Goal: Check status

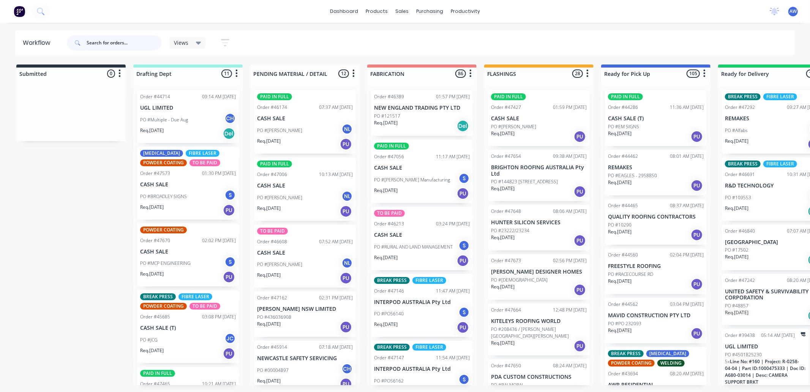
click at [113, 39] on input "text" at bounding box center [124, 42] width 75 height 15
type input "woodward"
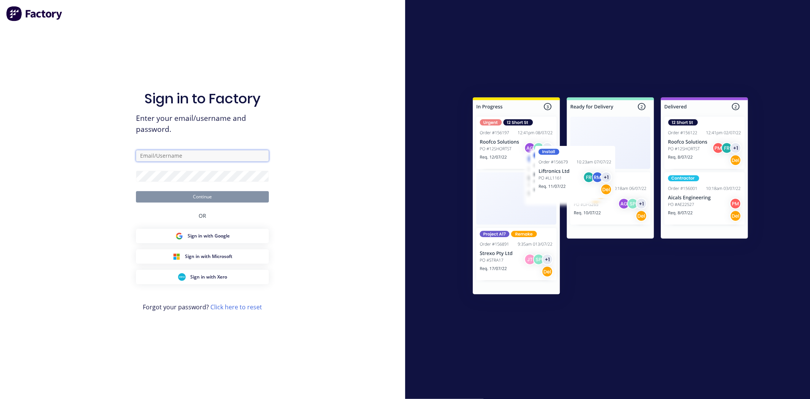
type input "workshop@academysheetmetal.com.au"
click at [217, 196] on button "Continue" at bounding box center [202, 196] width 133 height 11
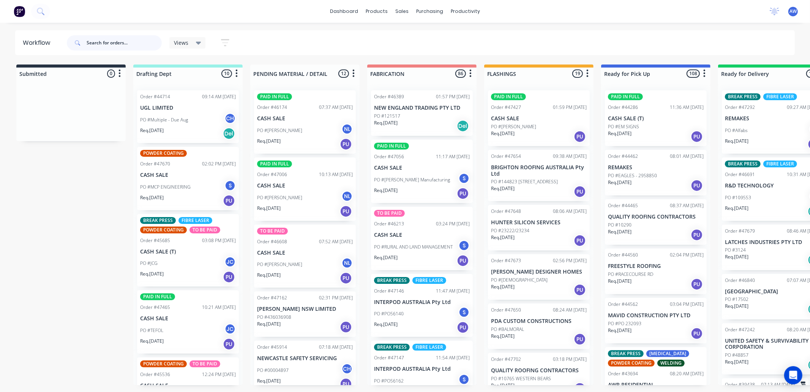
click at [100, 41] on input "text" at bounding box center [124, 42] width 75 height 15
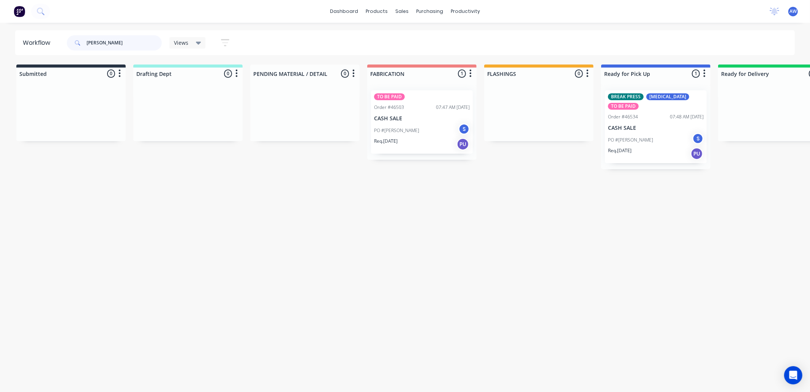
type input "woodward"
click at [438, 130] on div "PO #John Woodward S" at bounding box center [422, 130] width 96 height 14
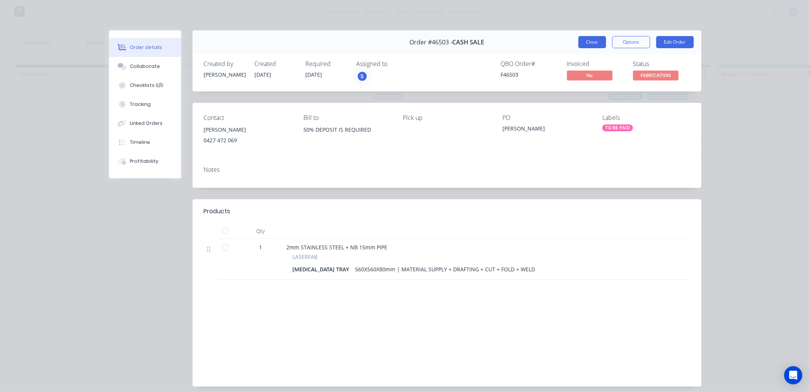
click at [584, 39] on button "Close" at bounding box center [592, 42] width 28 height 12
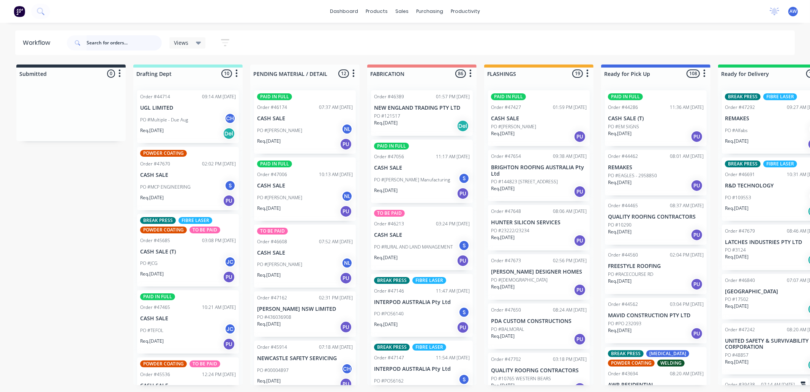
click at [114, 44] on input "text" at bounding box center [124, 42] width 75 height 15
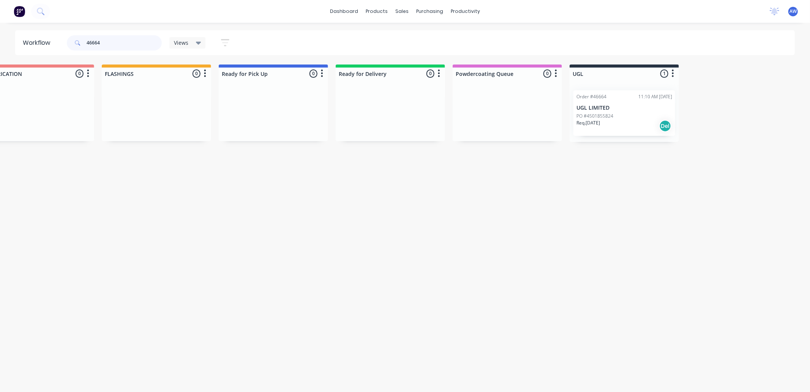
scroll to position [0, 456]
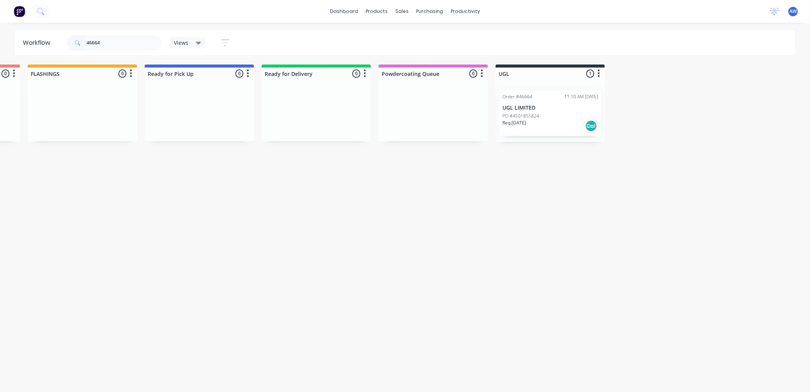
click at [540, 108] on p "UGL LIMITED" at bounding box center [550, 108] width 96 height 6
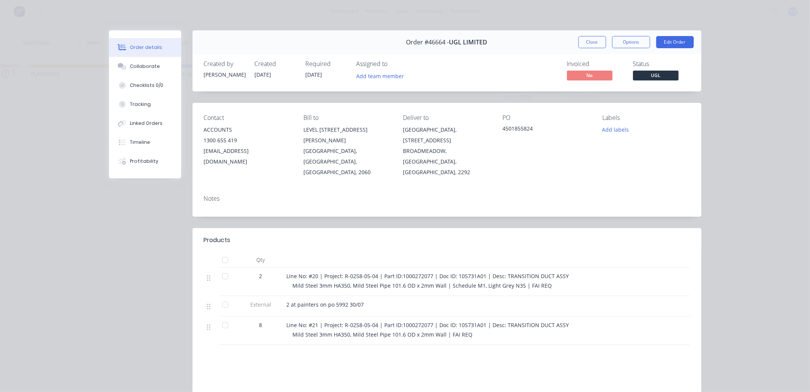
click at [220, 269] on div at bounding box center [225, 276] width 15 height 15
click at [223, 318] on div at bounding box center [225, 325] width 15 height 15
click at [141, 105] on div "Tracking" at bounding box center [140, 104] width 21 height 7
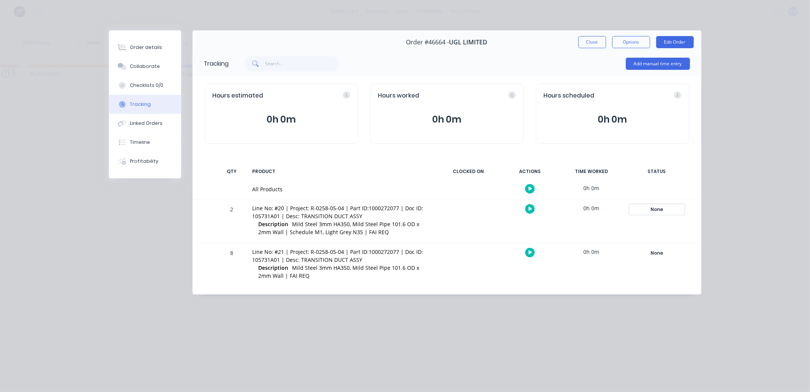
click at [660, 209] on div "None" at bounding box center [657, 210] width 55 height 10
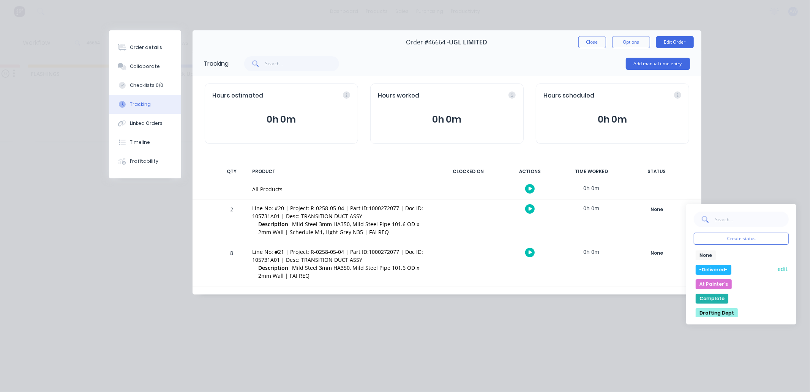
click at [719, 273] on button "-Delivered-" at bounding box center [714, 270] width 36 height 10
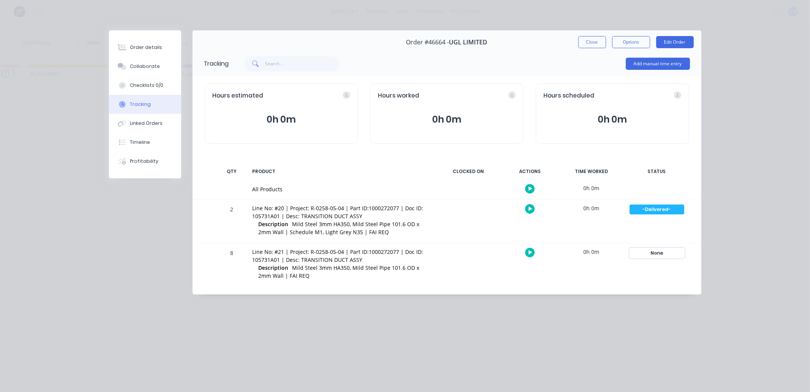
click at [657, 256] on div "None" at bounding box center [657, 253] width 55 height 10
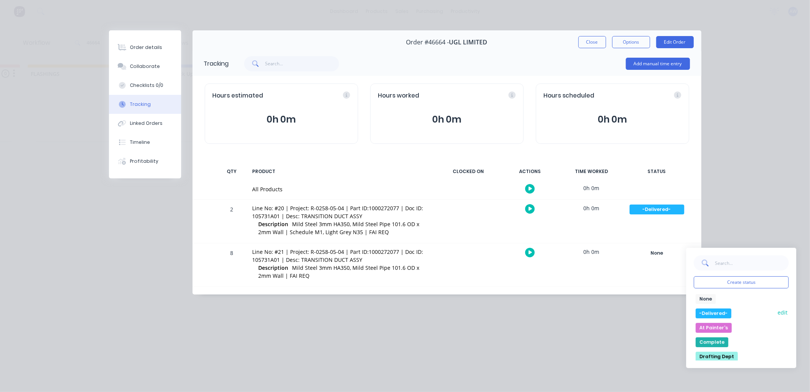
click at [712, 316] on button "-Delivered-" at bounding box center [714, 314] width 36 height 10
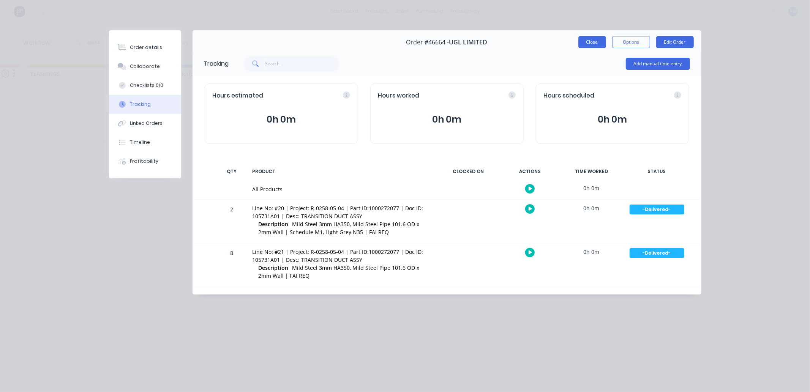
click at [587, 43] on button "Close" at bounding box center [592, 42] width 28 height 12
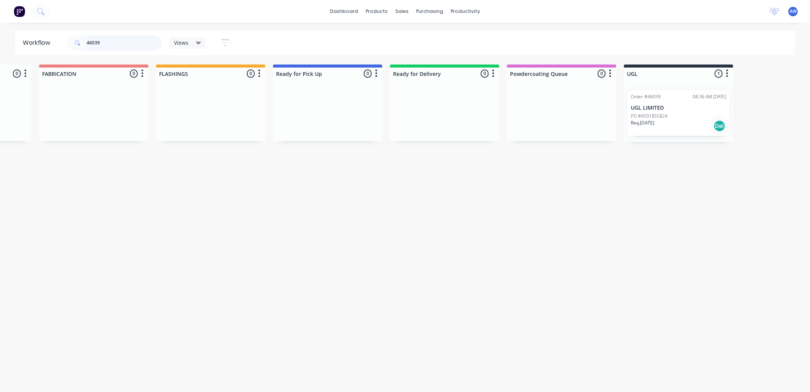
scroll to position [0, 343]
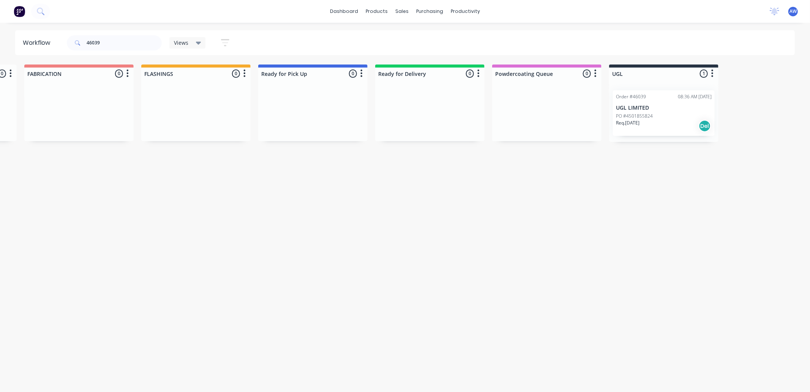
click at [671, 107] on p "UGL LIMITED" at bounding box center [664, 108] width 96 height 6
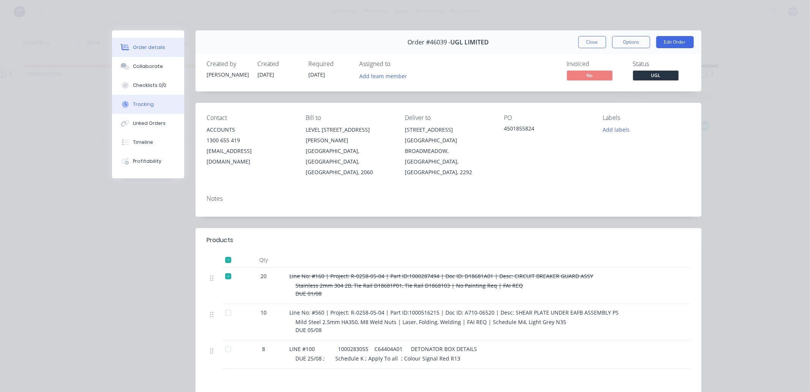
click at [148, 103] on div "Tracking" at bounding box center [143, 104] width 21 height 7
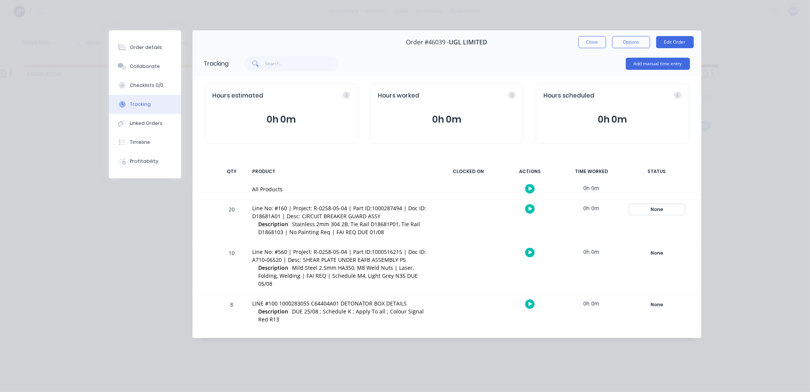
click at [654, 208] on div "None" at bounding box center [657, 210] width 55 height 10
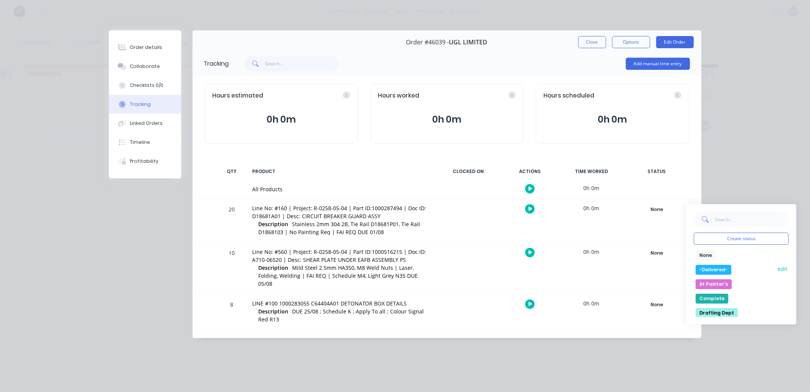
click at [717, 269] on button "-Delivered-" at bounding box center [714, 270] width 36 height 10
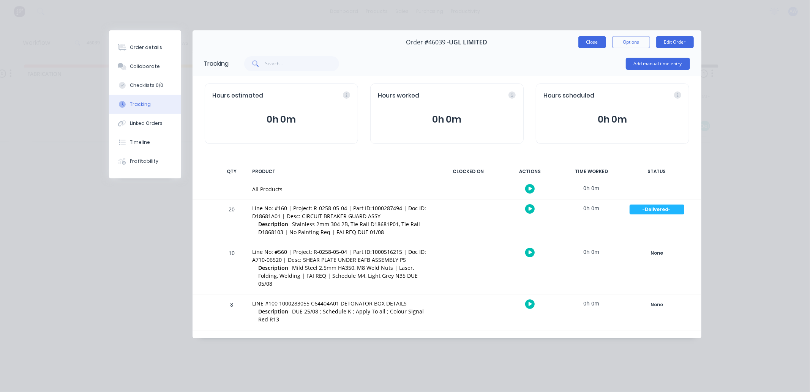
click at [587, 42] on button "Close" at bounding box center [592, 42] width 28 height 12
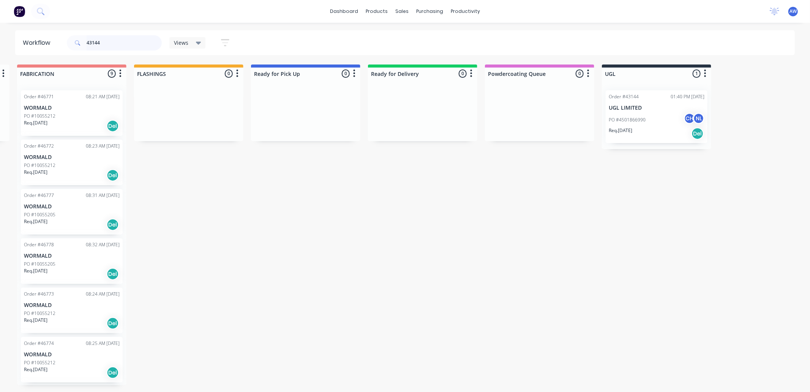
scroll to position [0, 456]
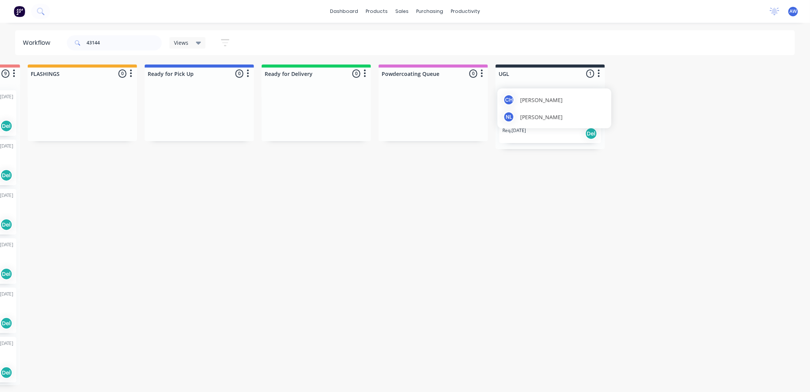
click at [553, 120] on div "NL Nilesh Lala" at bounding box center [554, 116] width 103 height 11
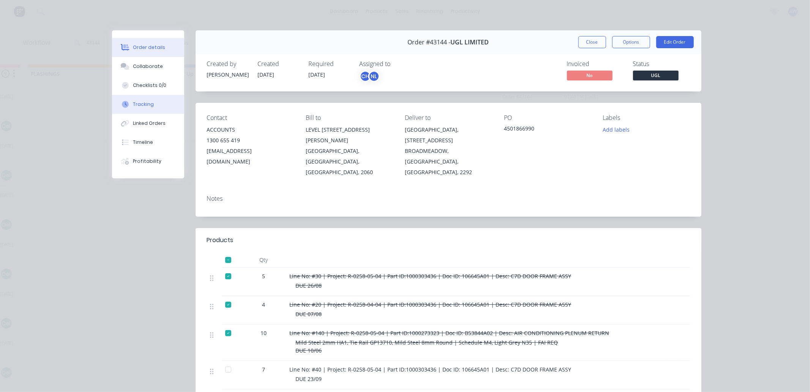
click at [141, 109] on button "Tracking" at bounding box center [148, 104] width 72 height 19
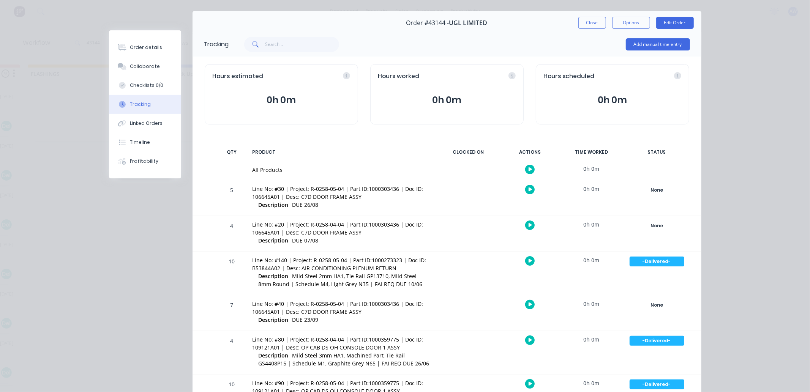
scroll to position [0, 0]
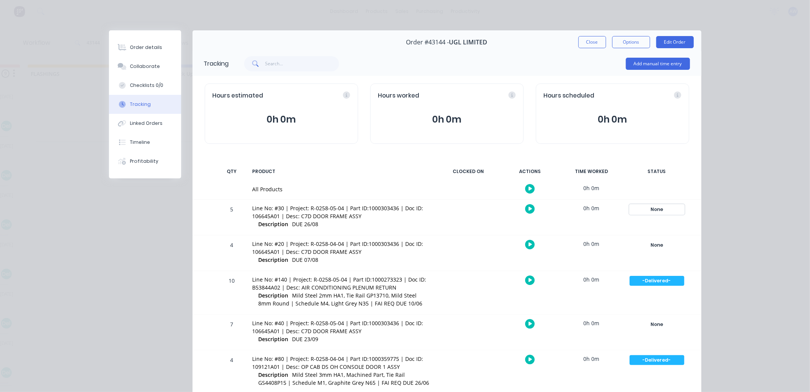
click at [647, 209] on div "None" at bounding box center [657, 210] width 55 height 10
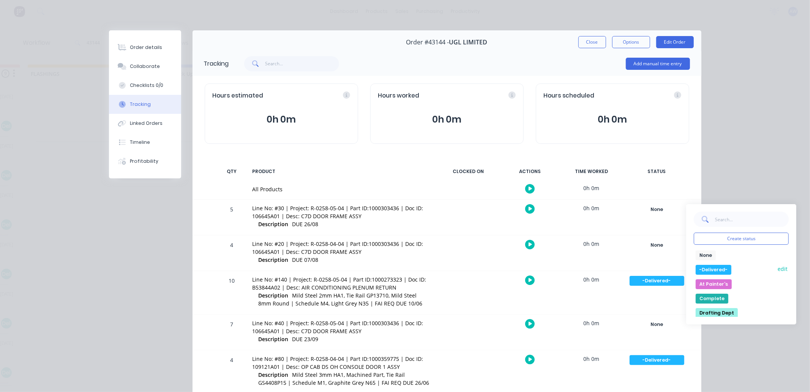
click at [704, 269] on button "-Delivered-" at bounding box center [714, 270] width 36 height 10
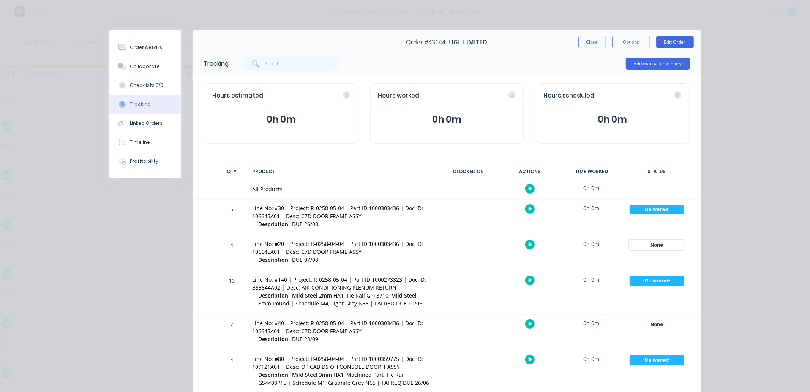
click at [650, 242] on div "None" at bounding box center [657, 245] width 55 height 10
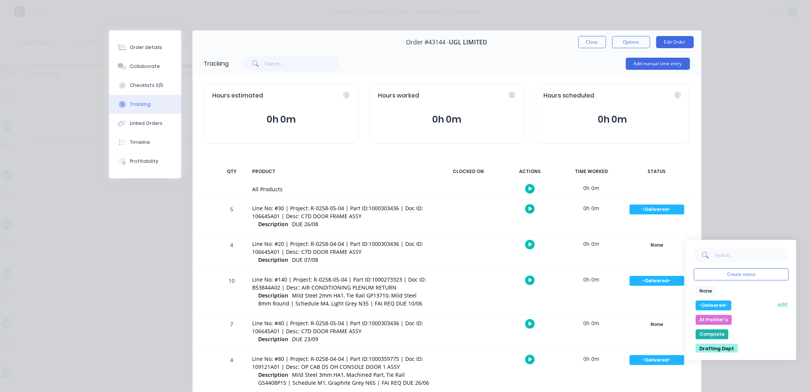
click at [715, 302] on button "-Delivered-" at bounding box center [714, 306] width 36 height 10
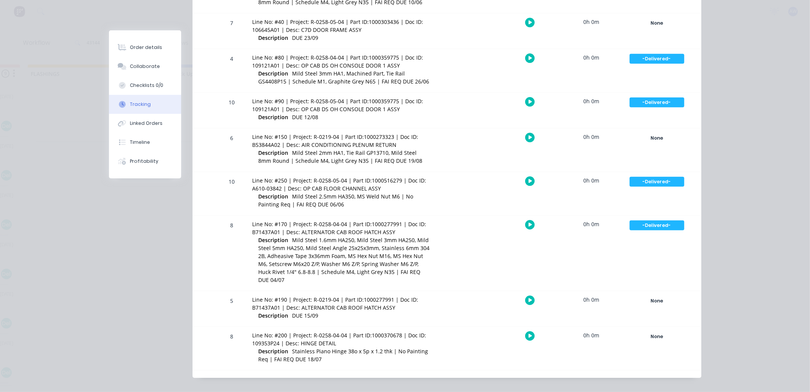
scroll to position [303, 0]
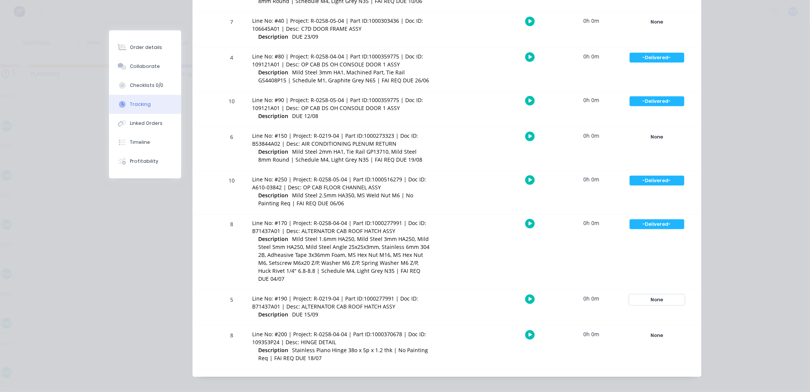
click at [650, 295] on div "None" at bounding box center [657, 300] width 55 height 10
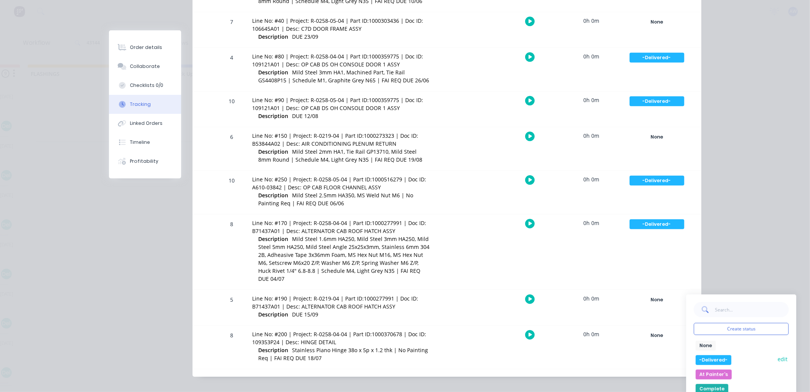
click at [714, 356] on button "-Delivered-" at bounding box center [714, 360] width 36 height 10
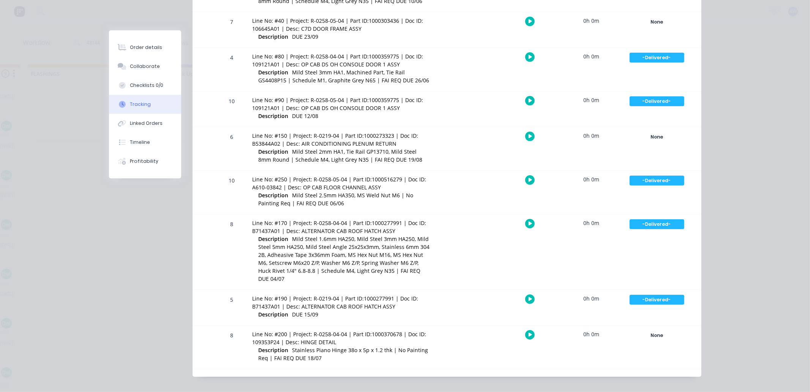
scroll to position [0, 0]
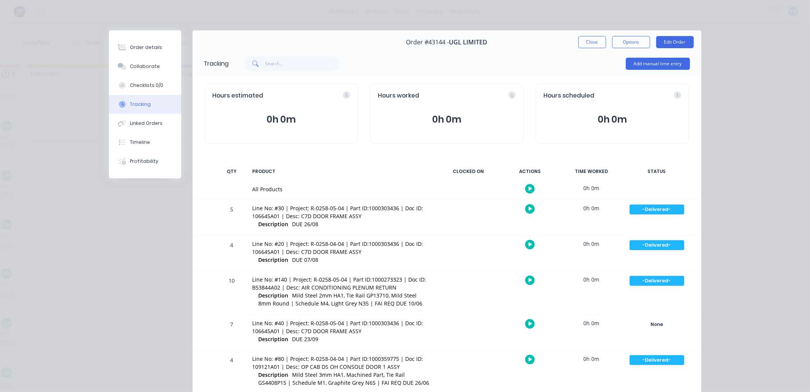
drag, startPoint x: 597, startPoint y: 43, endPoint x: 591, endPoint y: 43, distance: 5.7
click at [596, 43] on button "Close" at bounding box center [592, 42] width 28 height 12
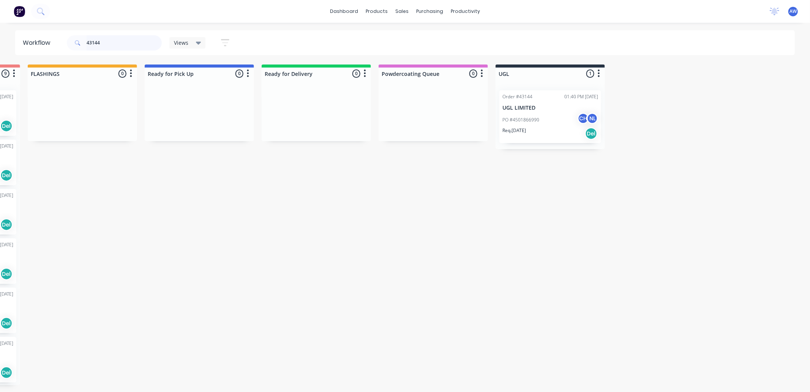
click at [120, 39] on input "43144" at bounding box center [124, 42] width 75 height 15
type input "4"
type input "47675"
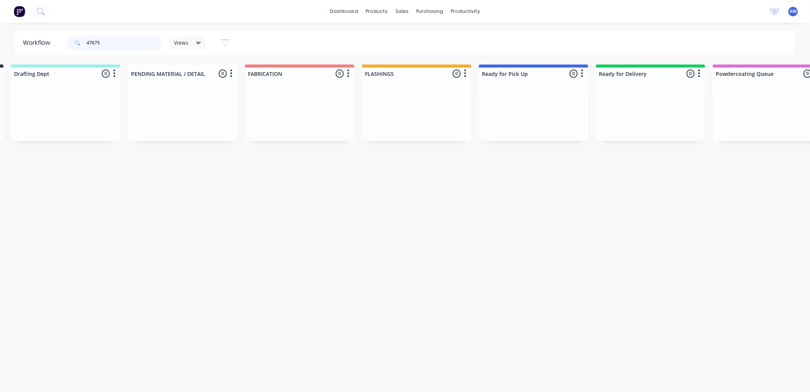
scroll to position [0, 101]
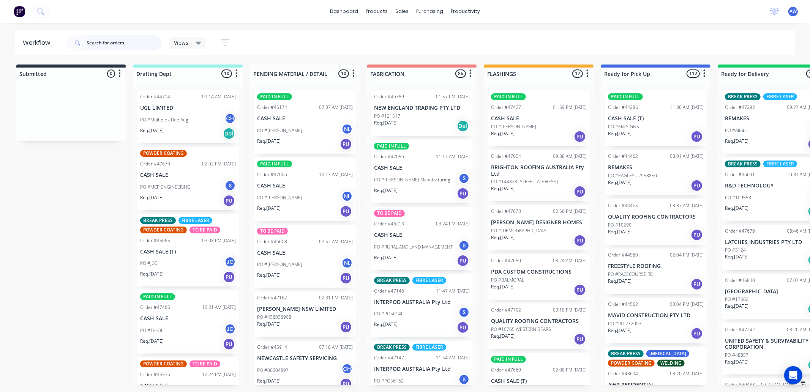
click at [109, 43] on input "text" at bounding box center [124, 42] width 75 height 15
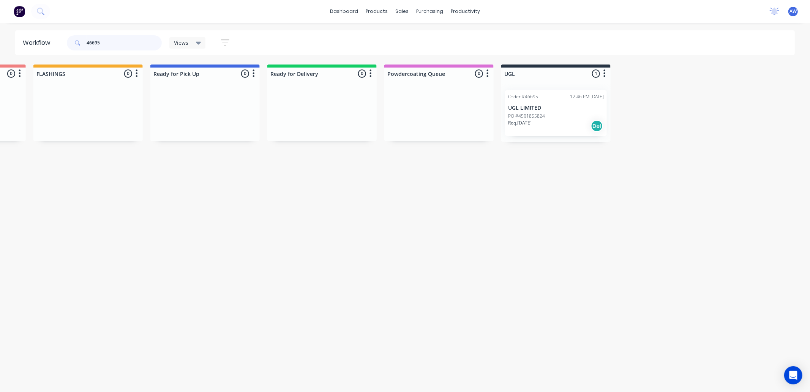
scroll to position [0, 453]
click at [544, 118] on div "PO #4501855824" at bounding box center [554, 116] width 96 height 7
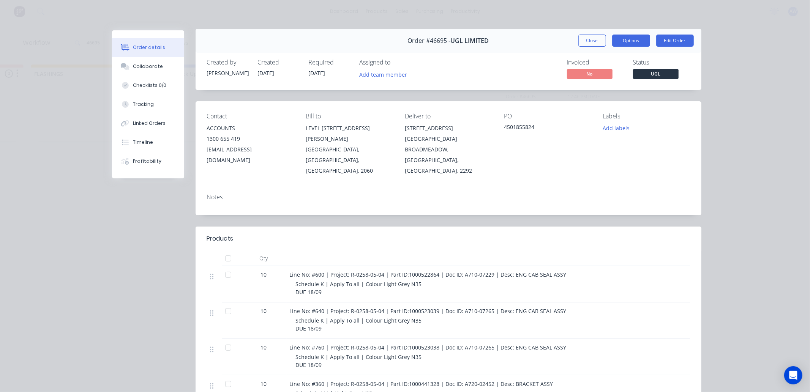
scroll to position [0, 0]
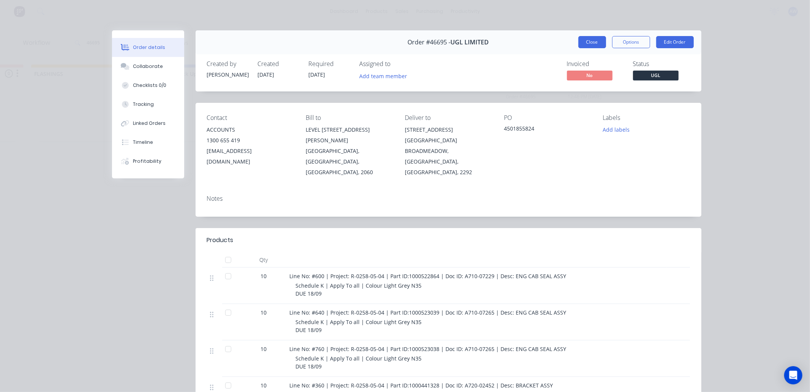
click at [587, 39] on button "Close" at bounding box center [592, 42] width 28 height 12
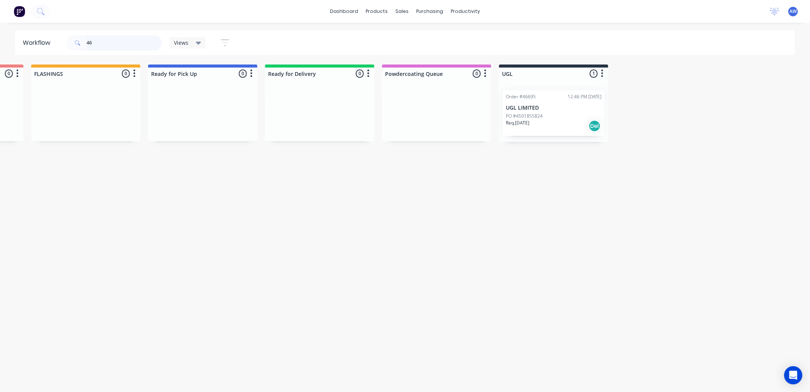
type input "4"
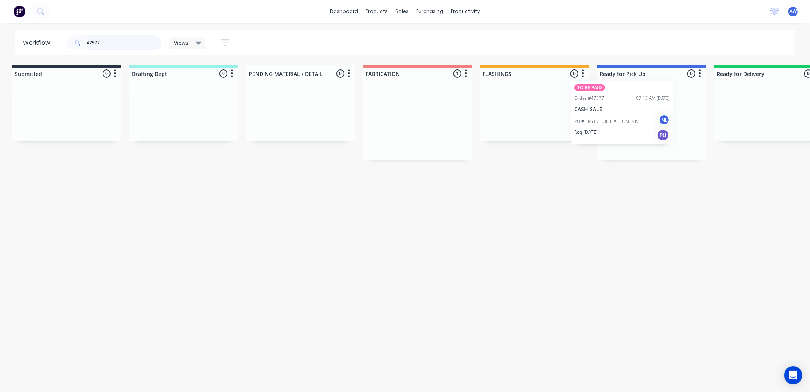
scroll to position [0, 8]
drag, startPoint x: 406, startPoint y: 127, endPoint x: 622, endPoint y: 126, distance: 216.1
click at [614, 116] on div "Submitted 0 Sort By Created date Required date Order number Customer name Most …" at bounding box center [620, 112] width 1267 height 95
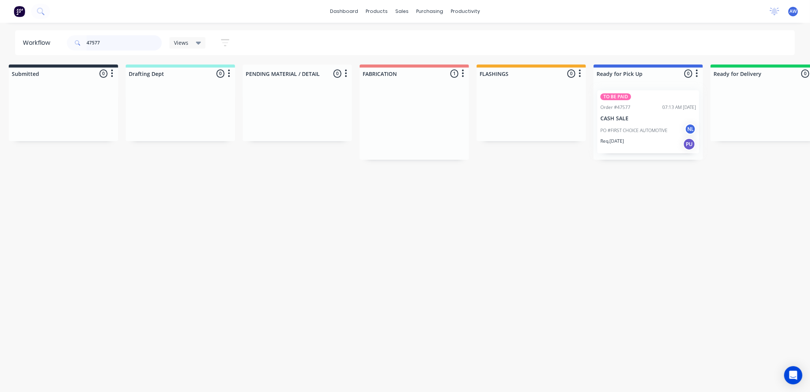
type input "47577"
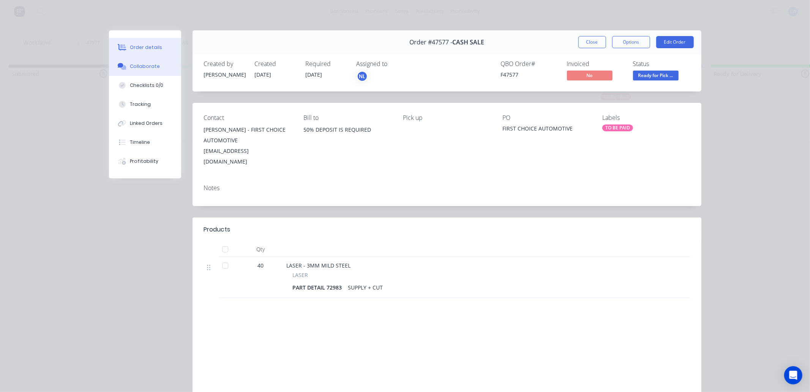
click at [142, 65] on div "Collaborate" at bounding box center [145, 66] width 30 height 7
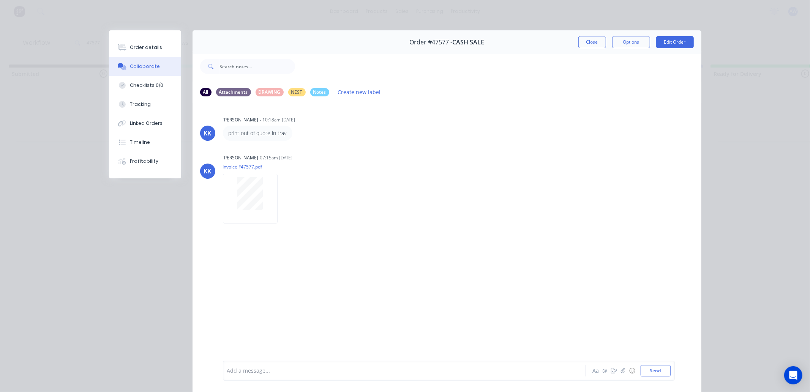
click at [251, 375] on div "Add a message..." at bounding box center [393, 370] width 333 height 11
click at [591, 44] on button "Close" at bounding box center [592, 42] width 28 height 12
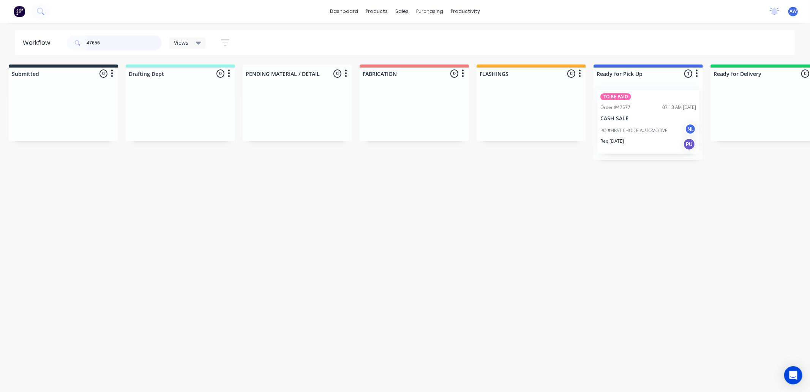
scroll to position [0, 0]
drag, startPoint x: 400, startPoint y: 124, endPoint x: 605, endPoint y: 118, distance: 205.2
click at [605, 118] on div "Submitted 0 Sort By Created date Required date Order number Customer name Most …" at bounding box center [619, 109] width 1267 height 88
type input "47656"
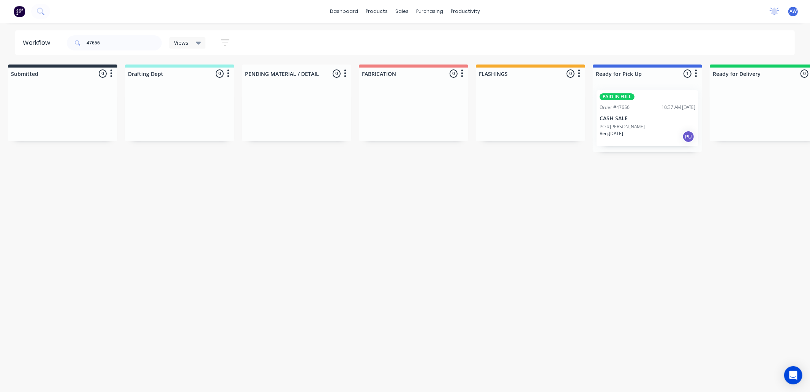
click at [627, 118] on p "CASH SALE" at bounding box center [648, 118] width 96 height 6
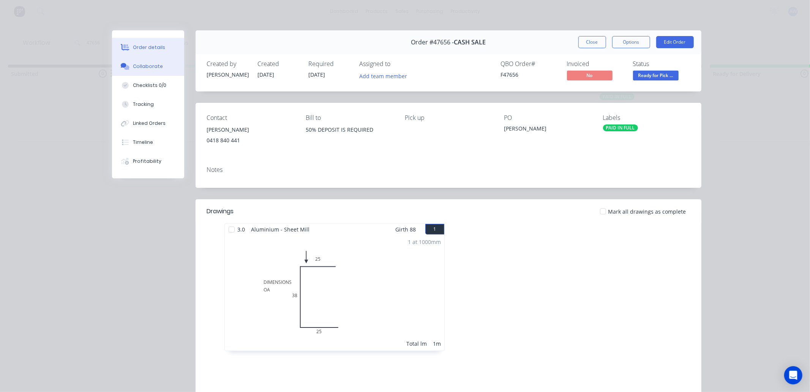
click at [147, 65] on div "Collaborate" at bounding box center [148, 66] width 30 height 7
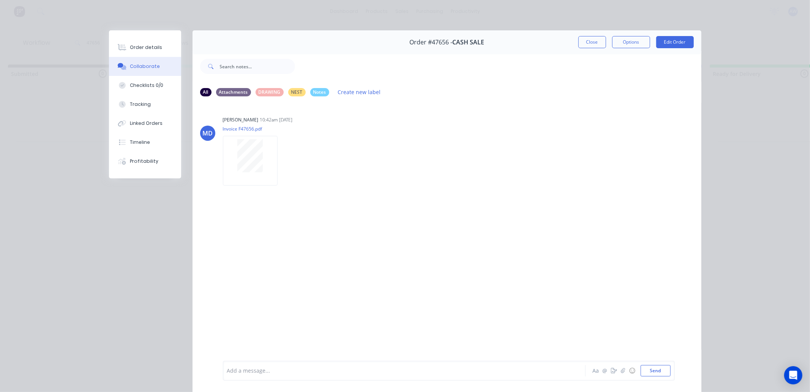
click at [256, 374] on div at bounding box center [393, 371] width 332 height 8
click at [591, 45] on button "Close" at bounding box center [592, 42] width 28 height 12
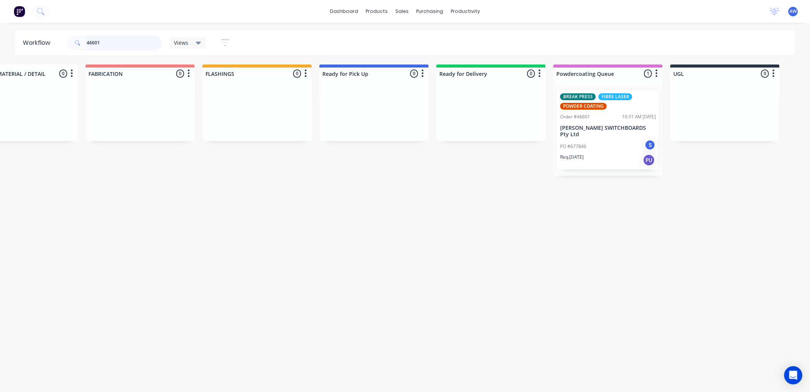
scroll to position [0, 310]
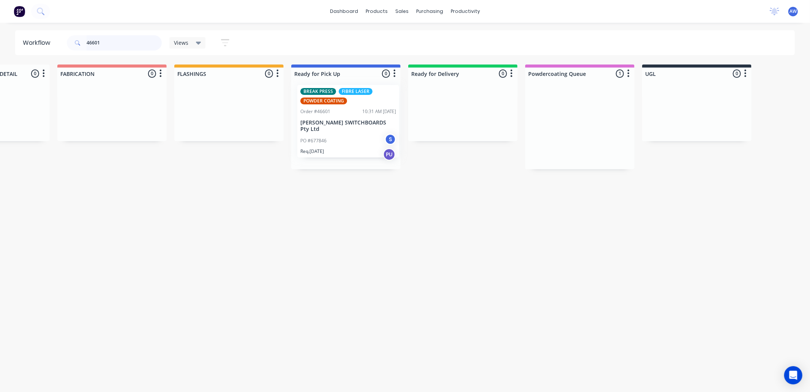
drag, startPoint x: 559, startPoint y: 145, endPoint x: 321, endPoint y: 141, distance: 238.5
click at [321, 141] on div "Submitted 0 Sort By Created date Required date Order number Customer name Most …" at bounding box center [317, 117] width 1267 height 105
type input "4"
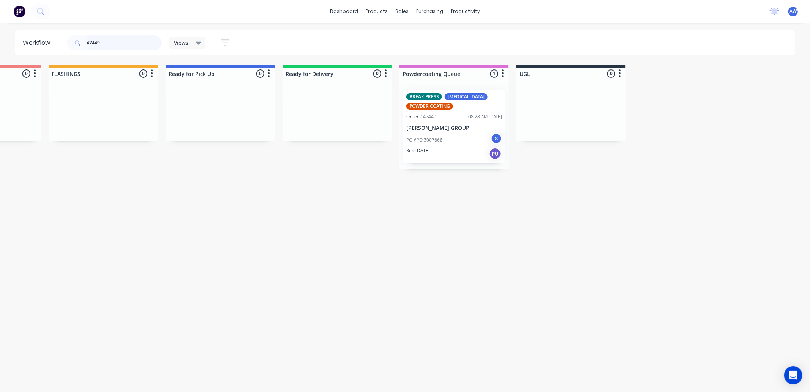
scroll to position [0, 437]
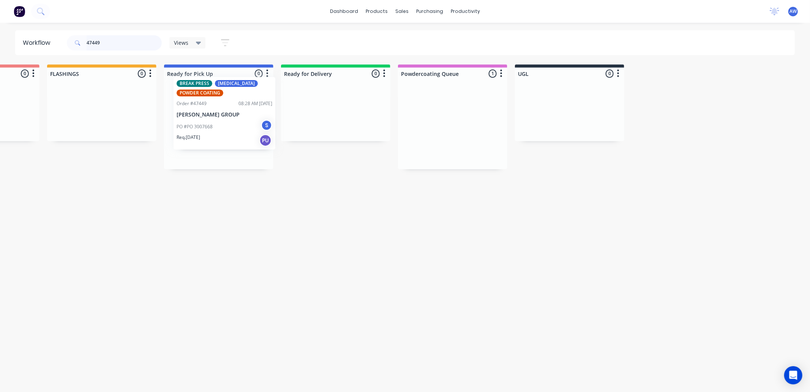
drag, startPoint x: 456, startPoint y: 142, endPoint x: 246, endPoint y: 123, distance: 210.9
click at [247, 123] on div "Submitted 0 Sort By Created date Required date Order number Customer name Most …" at bounding box center [190, 117] width 1267 height 105
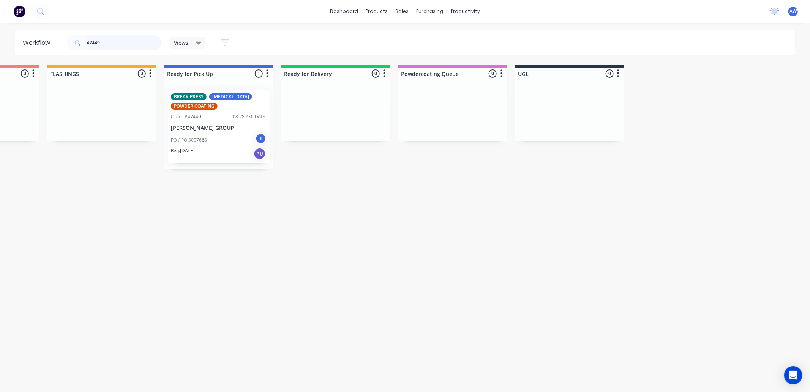
type input "47449"
click at [234, 141] on div "PO #PO 3007668 S" at bounding box center [219, 140] width 96 height 14
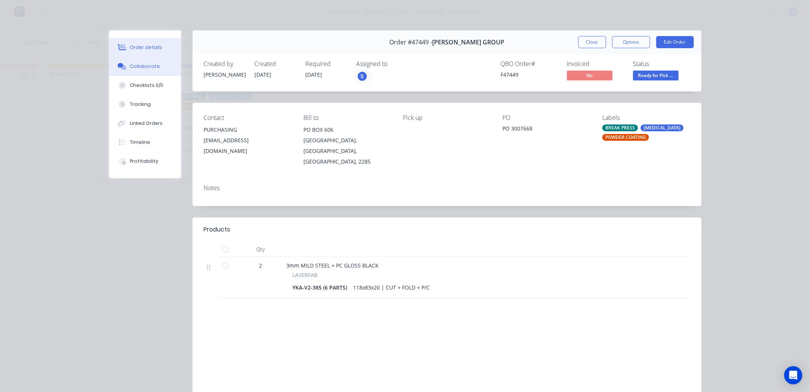
click at [139, 65] on div "Collaborate" at bounding box center [145, 66] width 30 height 7
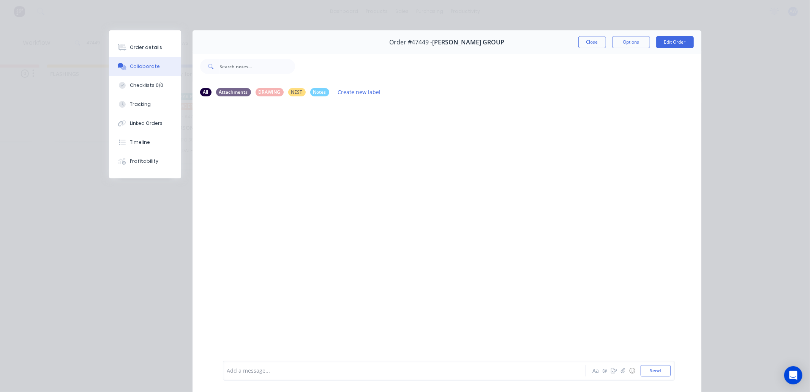
click at [254, 370] on div at bounding box center [393, 371] width 332 height 8
drag, startPoint x: 595, startPoint y: 39, endPoint x: 527, endPoint y: 60, distance: 71.3
click at [594, 40] on button "Close" at bounding box center [592, 42] width 28 height 12
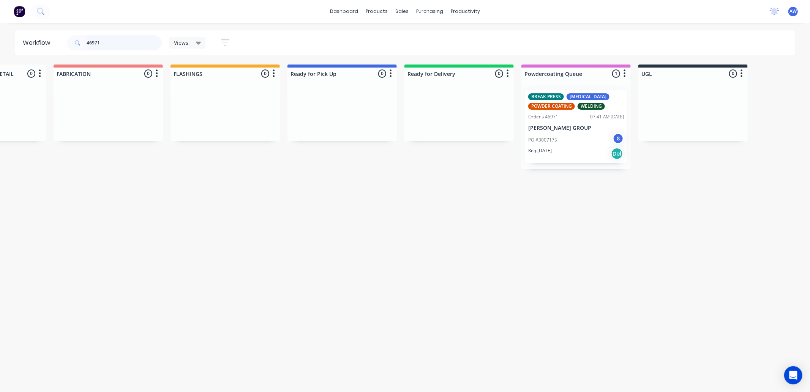
scroll to position [0, 317]
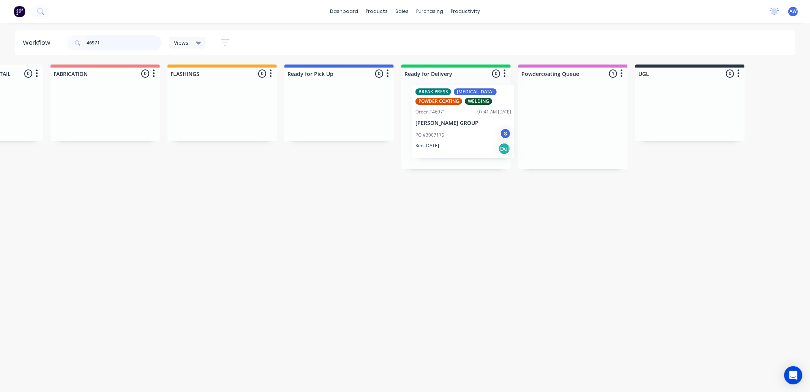
drag, startPoint x: 591, startPoint y: 136, endPoint x: 469, endPoint y: 147, distance: 122.4
click at [479, 133] on div "Submitted 0 Sort By Created date Required date Order number Customer name Most …" at bounding box center [311, 117] width 1267 height 105
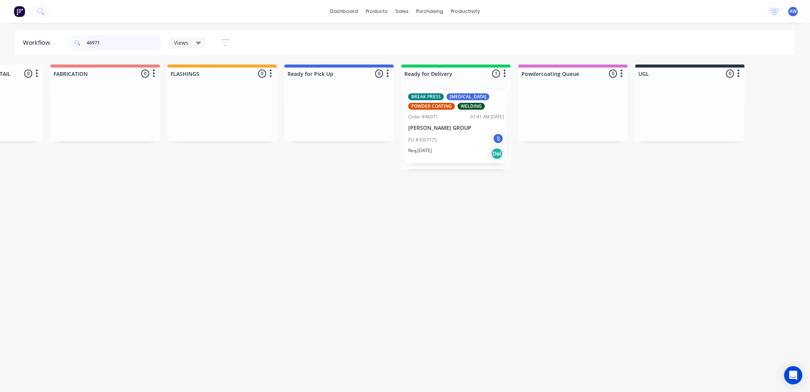
type input "46971"
click at [457, 157] on div "Req. 18/09/25 Del" at bounding box center [456, 153] width 96 height 13
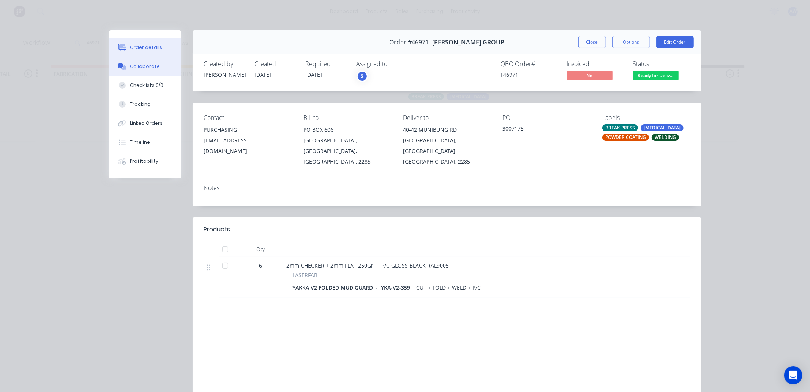
click at [134, 65] on div "Collaborate" at bounding box center [145, 66] width 30 height 7
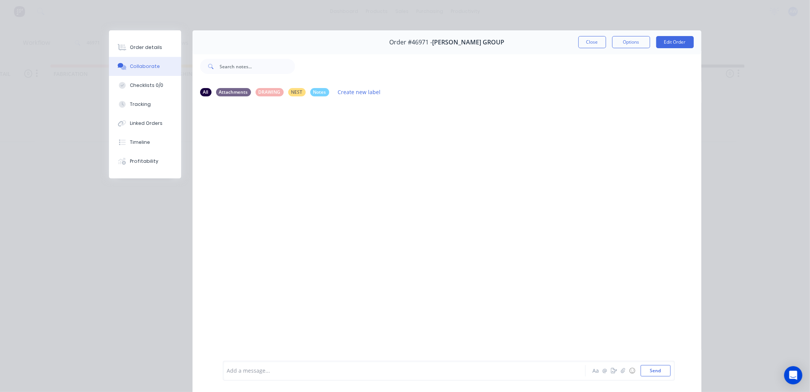
click at [255, 373] on div at bounding box center [393, 371] width 332 height 8
click at [582, 42] on button "Close" at bounding box center [592, 42] width 28 height 12
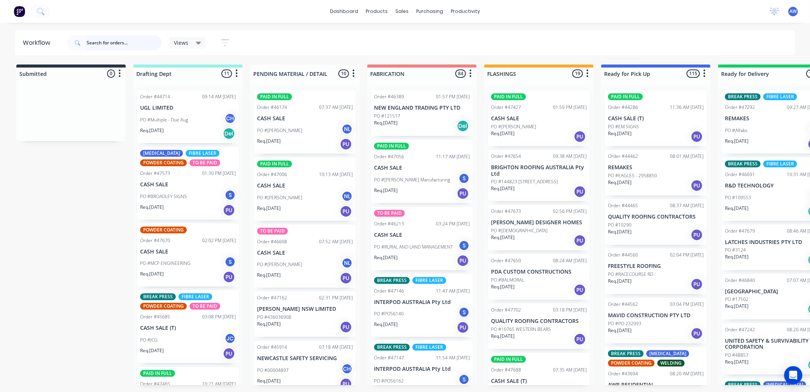
click at [103, 42] on input "text" at bounding box center [124, 42] width 75 height 15
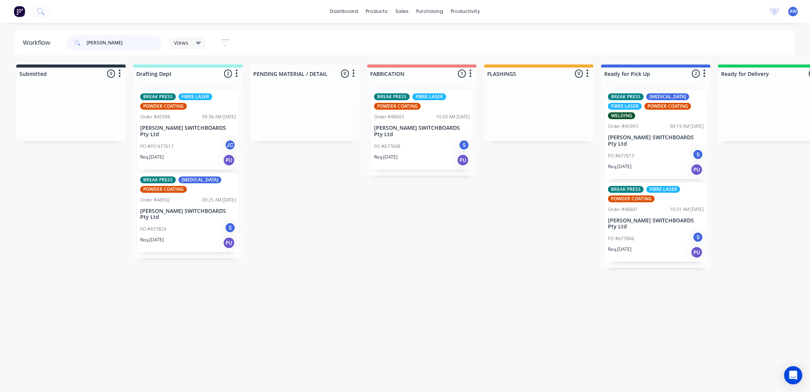
type input "[PERSON_NAME]"
click at [431, 145] on div "PO #677848 S" at bounding box center [422, 146] width 96 height 14
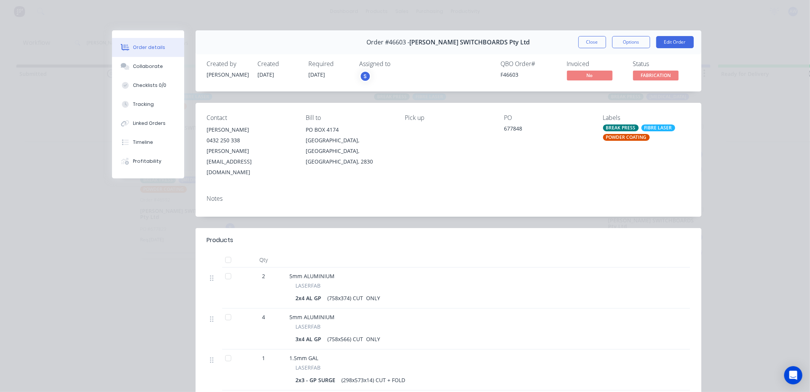
click at [581, 40] on button "Close" at bounding box center [592, 42] width 28 height 12
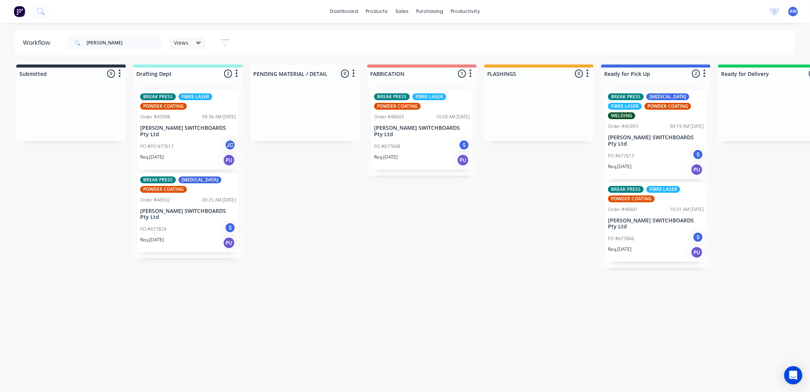
click at [185, 145] on div "PO #PO 677617 JC" at bounding box center [188, 146] width 96 height 14
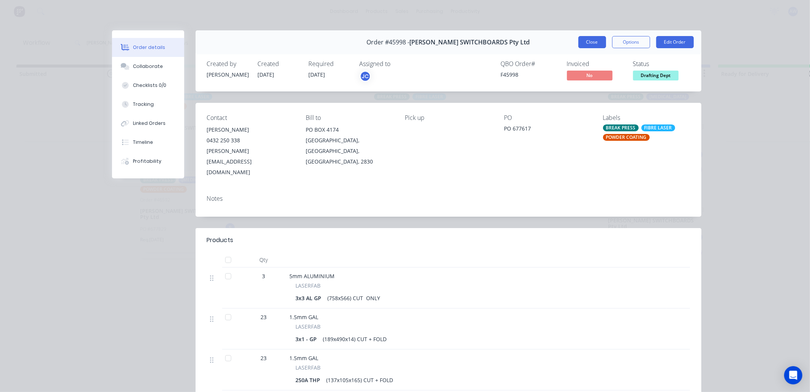
click at [586, 44] on button "Close" at bounding box center [592, 42] width 28 height 12
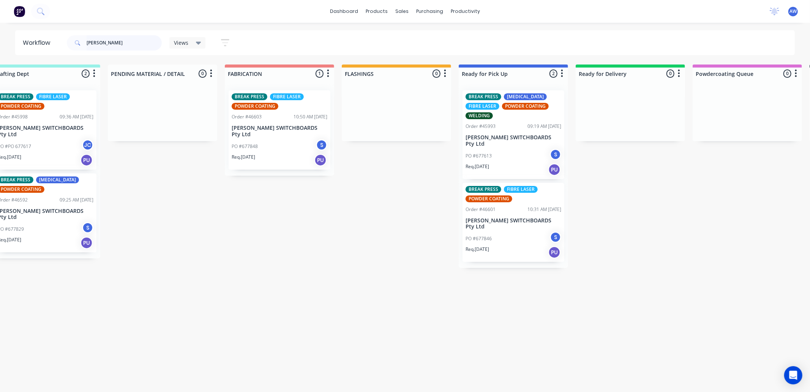
scroll to position [0, 270]
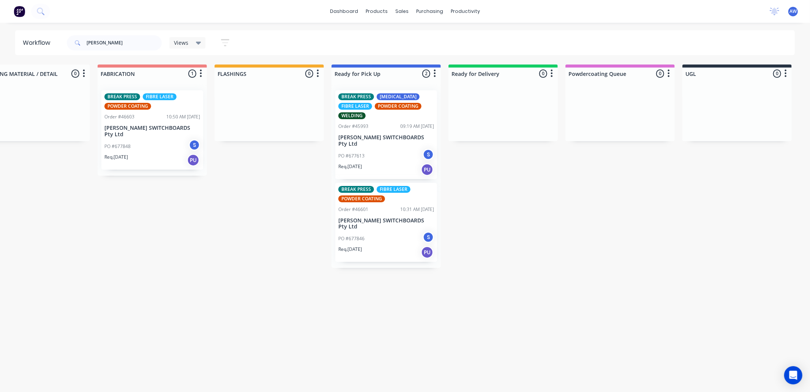
click at [395, 163] on div "Req. [DATE] PU" at bounding box center [386, 169] width 96 height 13
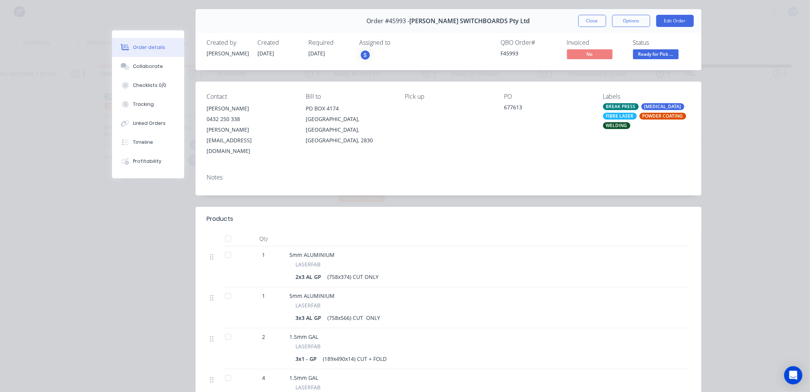
scroll to position [0, 0]
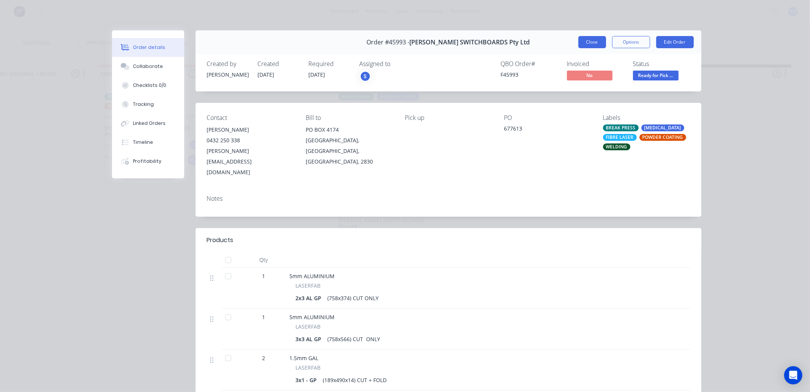
click at [578, 43] on button "Close" at bounding box center [592, 42] width 28 height 12
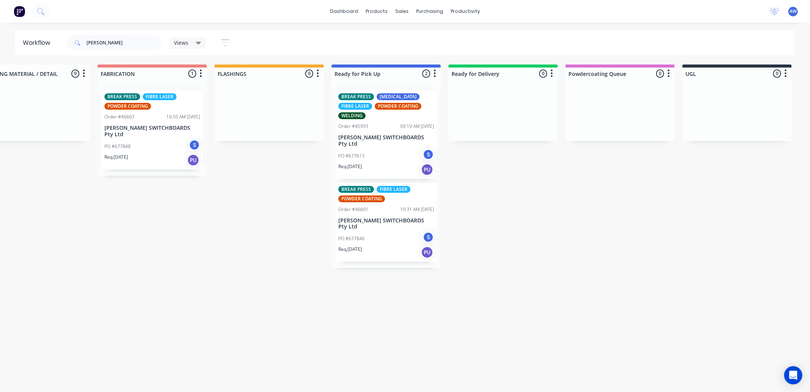
click at [387, 232] on div "PO #677846 S" at bounding box center [386, 239] width 96 height 14
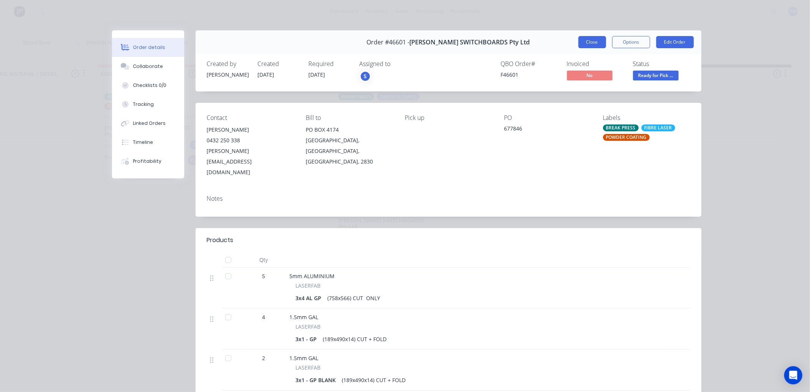
click at [585, 43] on button "Close" at bounding box center [592, 42] width 28 height 12
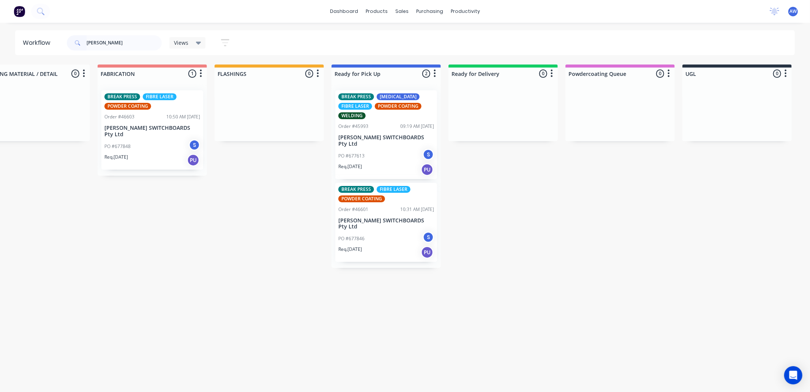
click at [390, 163] on div "Req. [DATE] PU" at bounding box center [386, 169] width 96 height 13
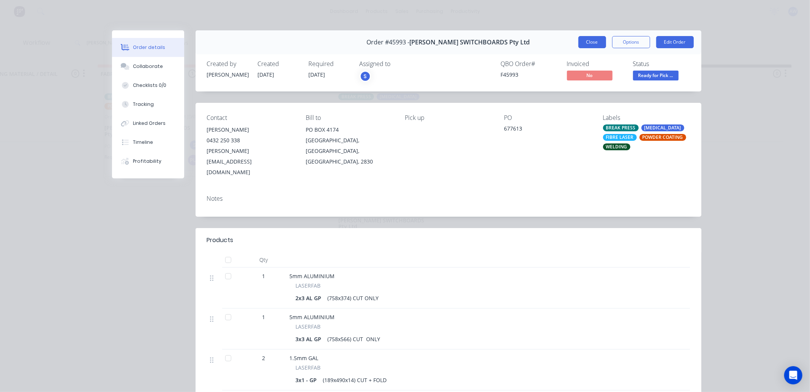
click at [587, 43] on button "Close" at bounding box center [592, 42] width 28 height 12
